Goal: Information Seeking & Learning: Learn about a topic

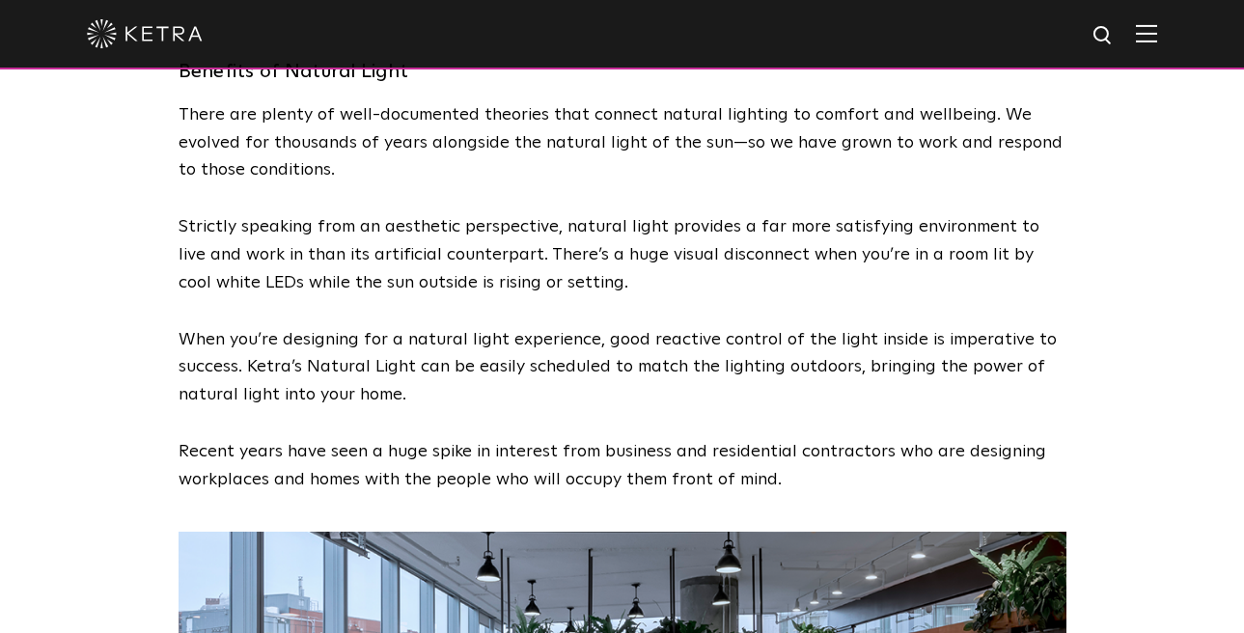
scroll to position [3326, 0]
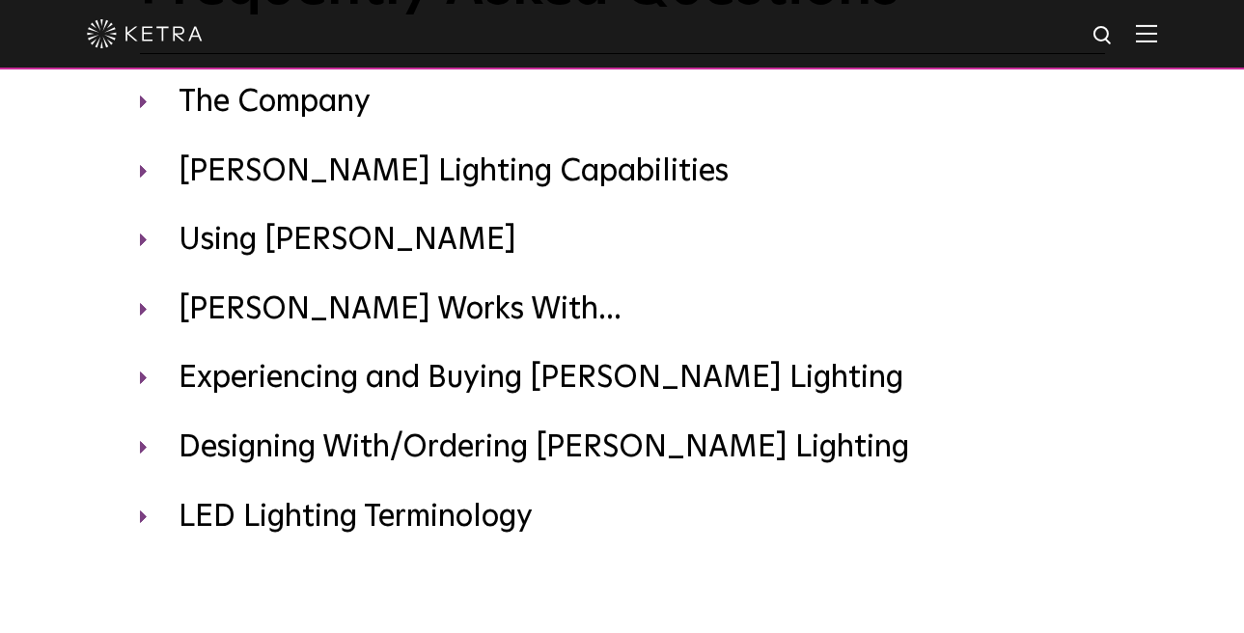
scroll to position [175, 0]
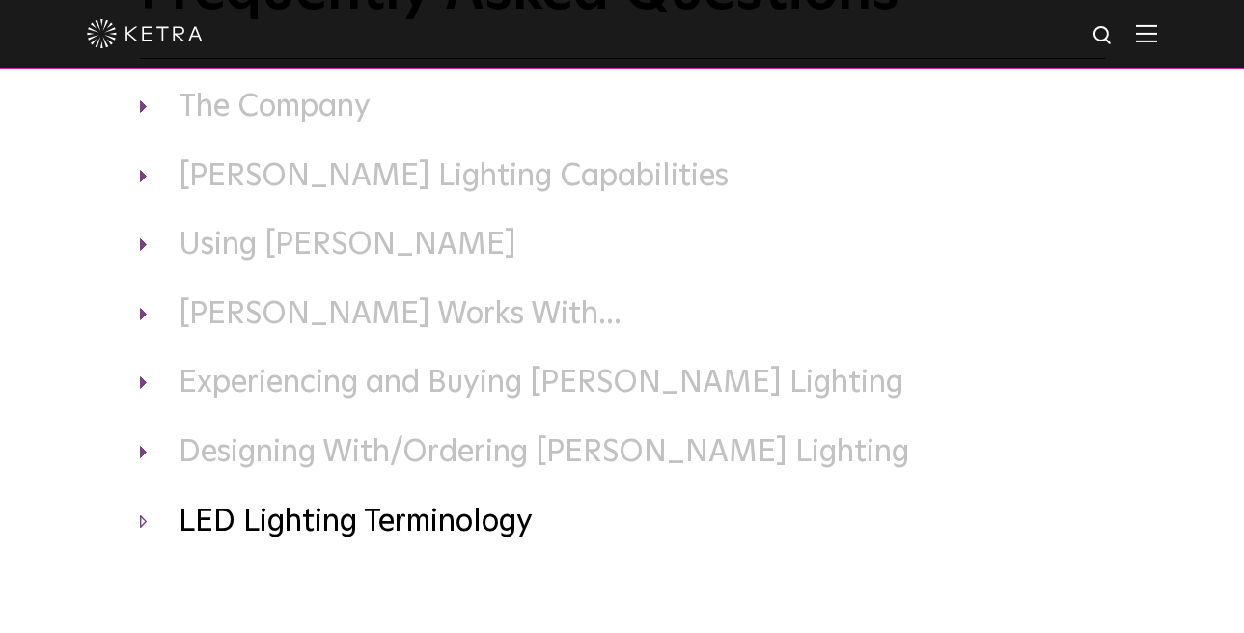
click at [255, 524] on h3 "LED Lighting Terminology" at bounding box center [622, 523] width 965 height 41
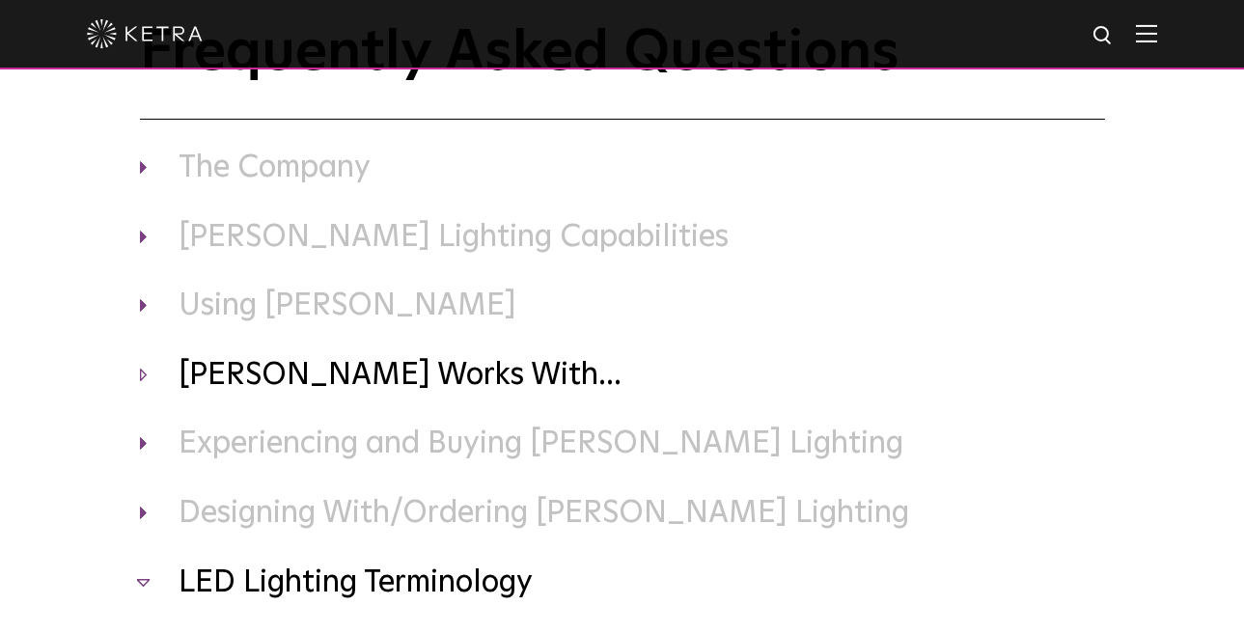
scroll to position [88, 0]
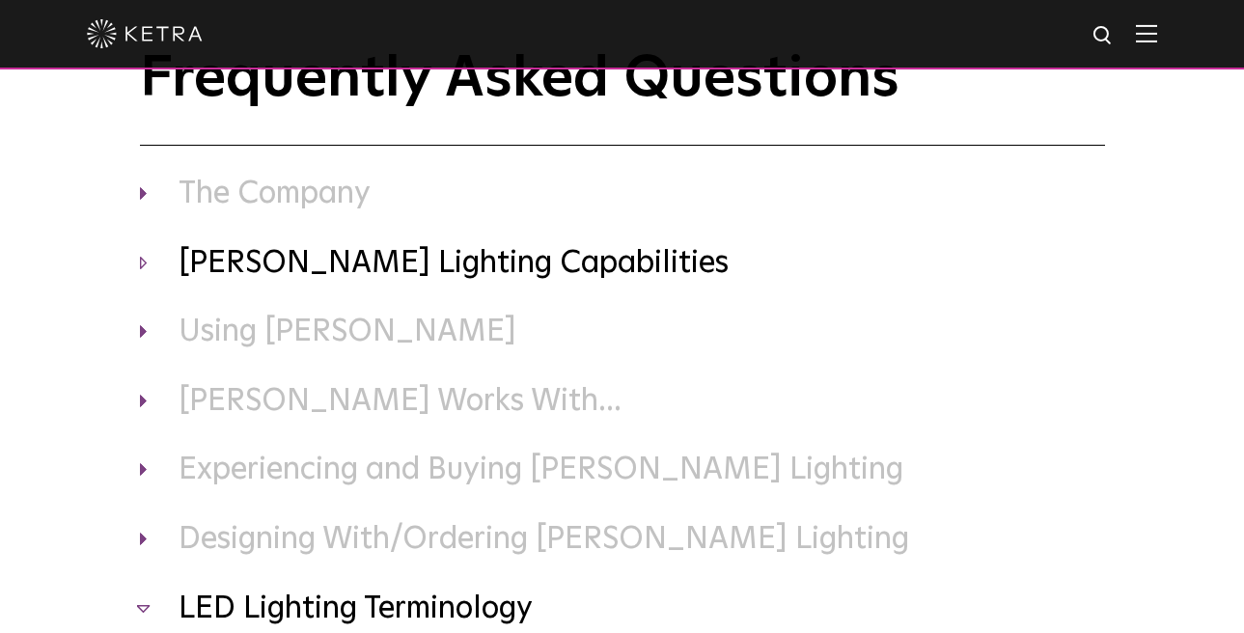
click at [273, 262] on h3 "[PERSON_NAME] Lighting Capabilities" at bounding box center [622, 264] width 965 height 41
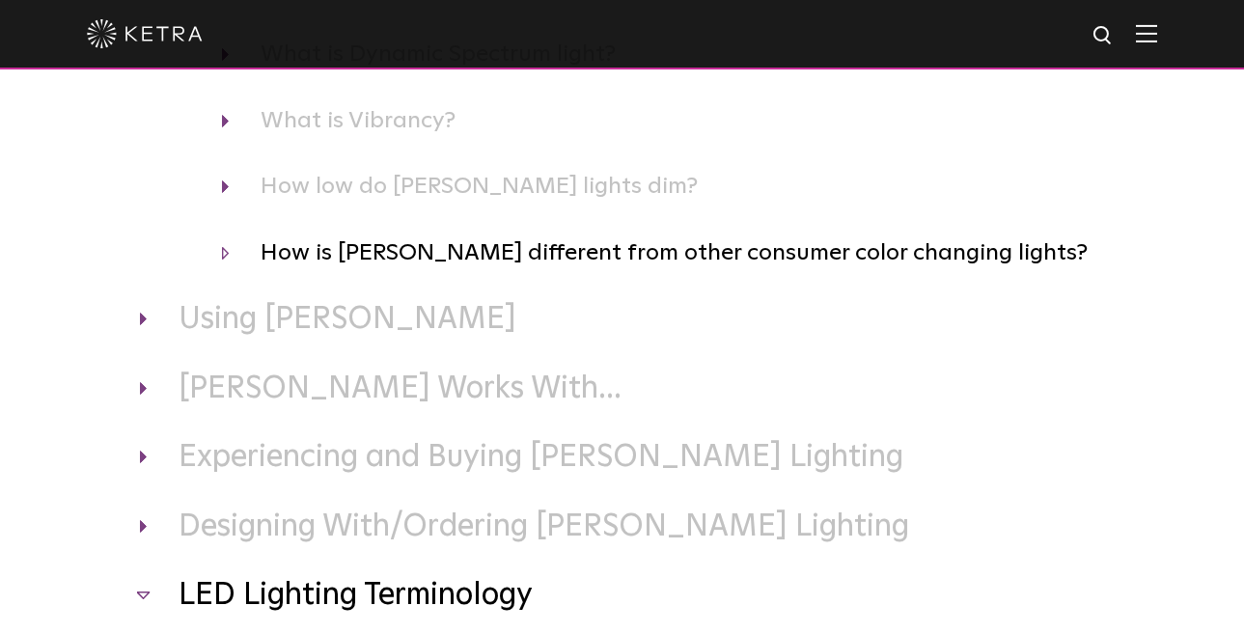
scroll to position [575, 0]
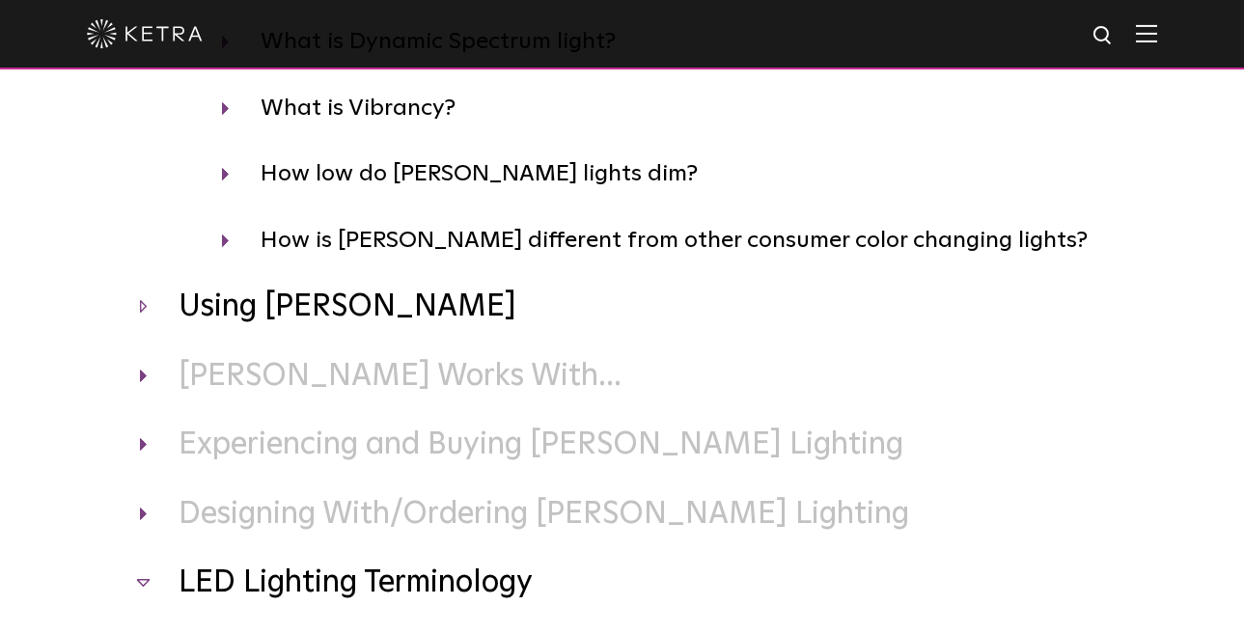
click at [263, 306] on h3 "Using [PERSON_NAME]" at bounding box center [622, 307] width 965 height 41
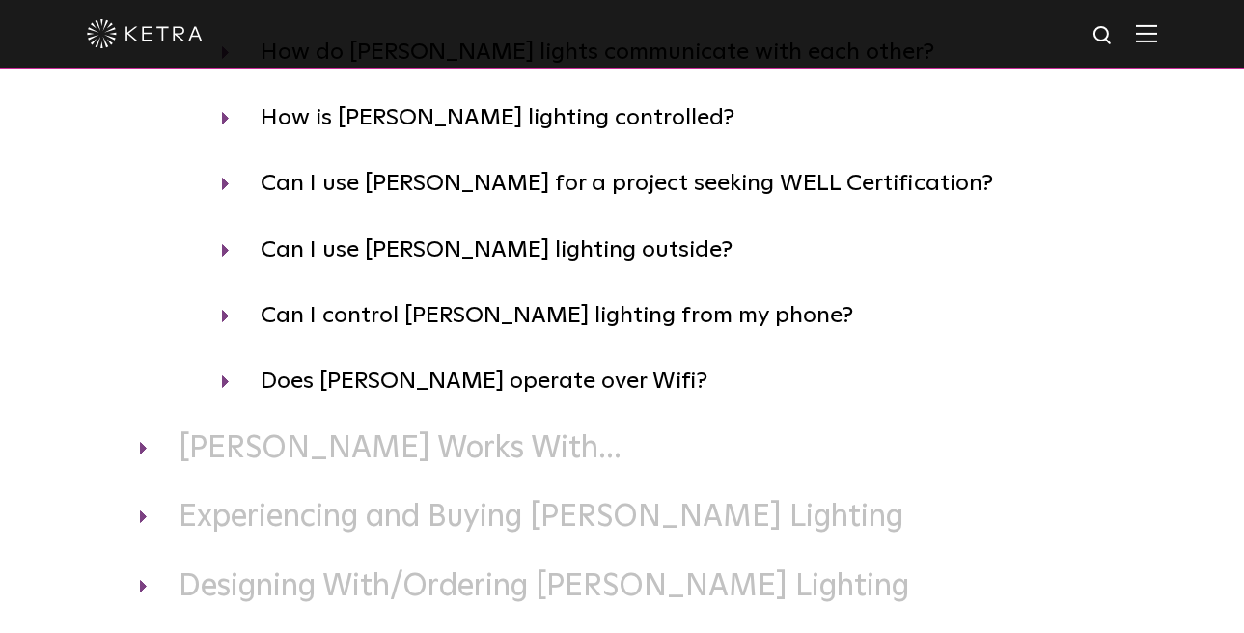
scroll to position [1074, 0]
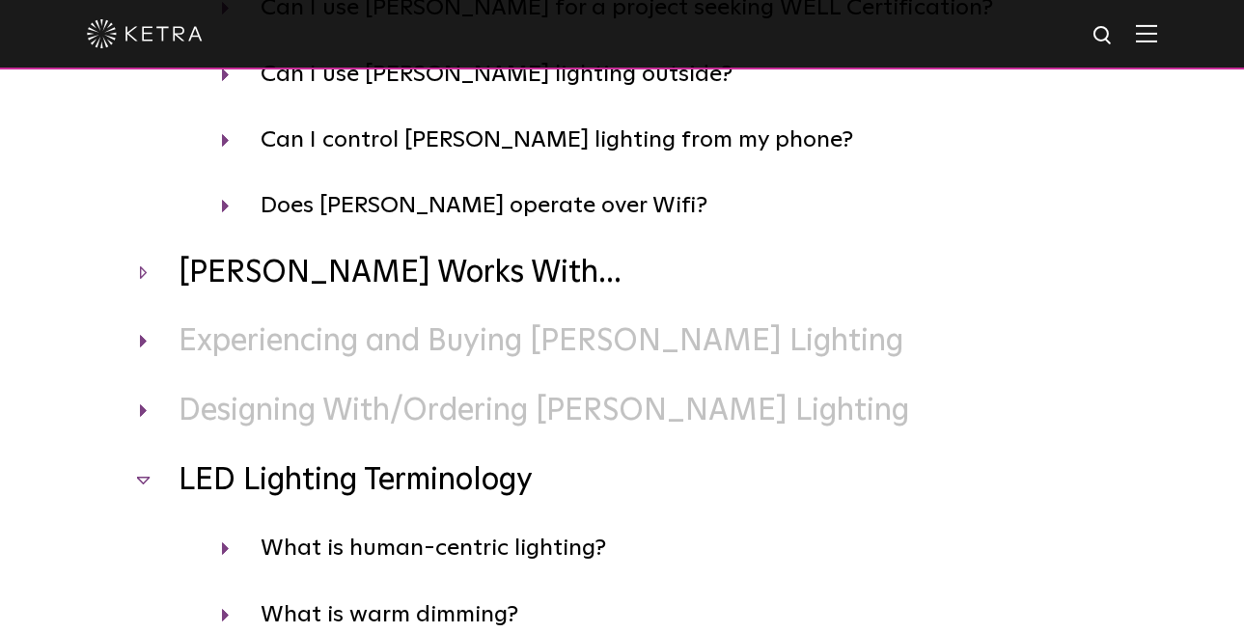
click at [274, 280] on h3 "[PERSON_NAME] Works With..." at bounding box center [622, 274] width 965 height 41
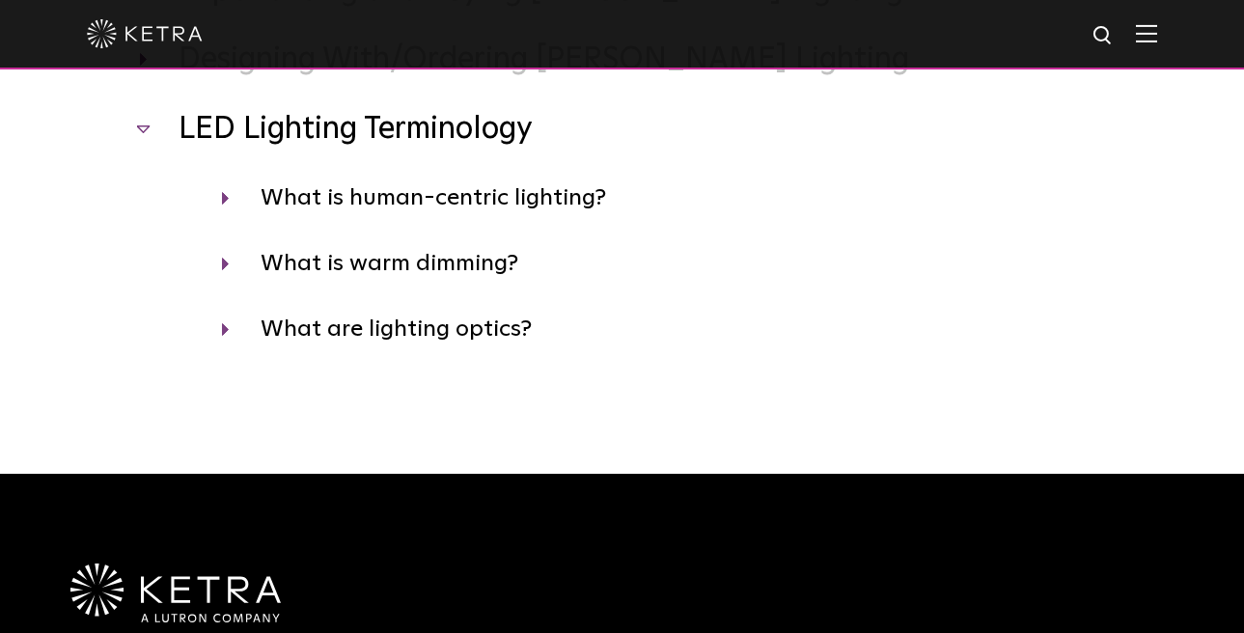
scroll to position [1826, 0]
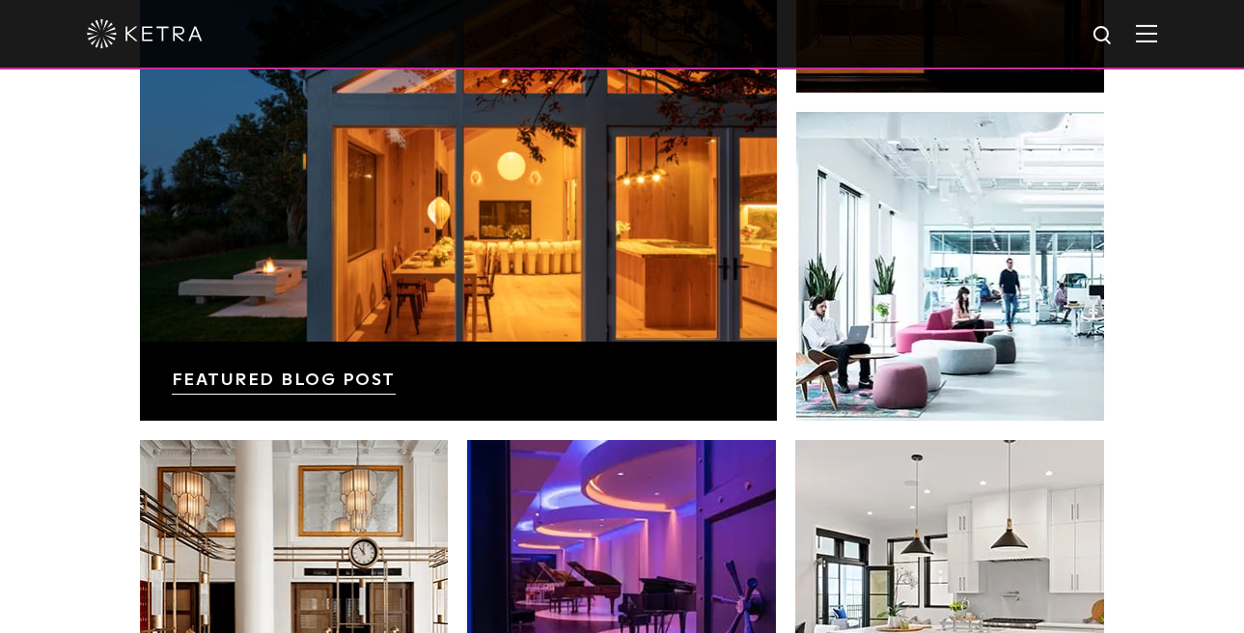
scroll to position [3728, 0]
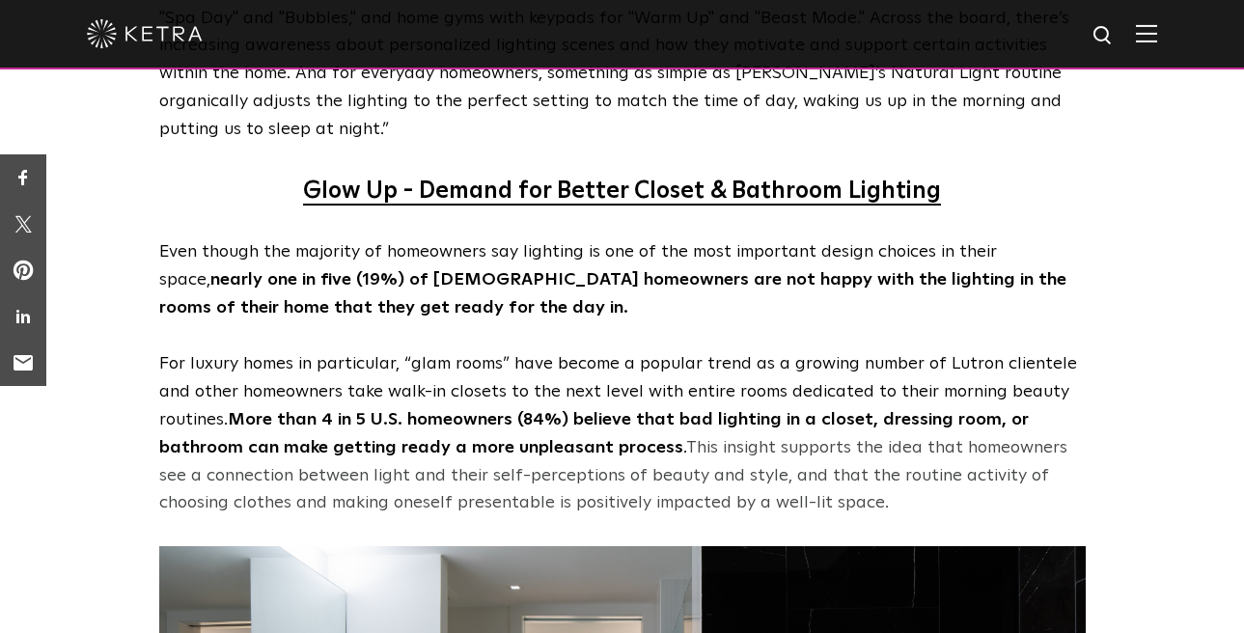
scroll to position [5827, 0]
